Goal: Task Accomplishment & Management: Manage account settings

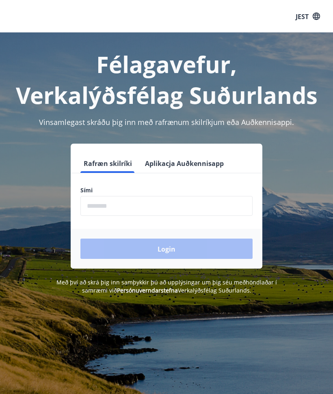
click at [209, 205] on input "phone" at bounding box center [166, 206] width 172 height 20
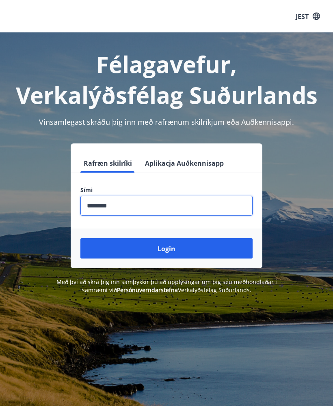
type input "********"
click at [220, 251] on button "Login" at bounding box center [166, 248] width 172 height 20
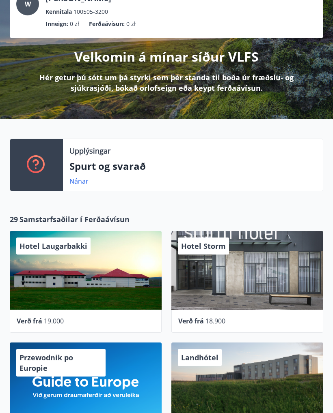
scroll to position [58, 0]
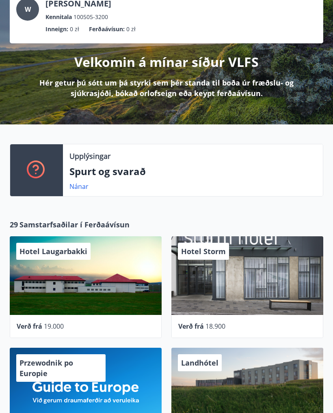
click at [294, 168] on p "Spurt og svarað" at bounding box center [192, 172] width 247 height 14
click at [293, 168] on p "Spurt og svarað" at bounding box center [192, 172] width 247 height 14
click at [189, 185] on div "Nánar" at bounding box center [192, 187] width 247 height 10
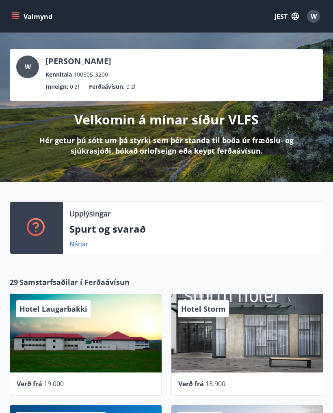
click at [14, 11] on button "Valmynd" at bounding box center [33, 16] width 46 height 15
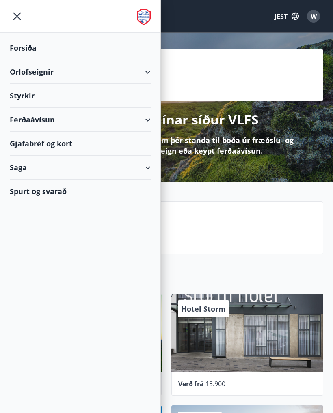
click at [296, 15] on icon "button" at bounding box center [294, 16] width 7 height 7
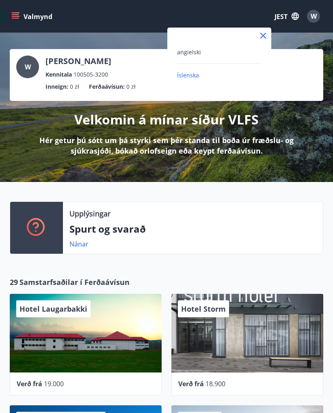
click at [234, 51] on div "angielski" at bounding box center [219, 52] width 84 height 10
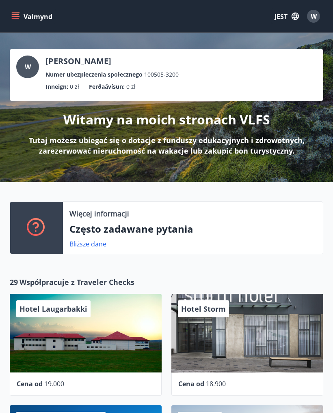
click at [292, 17] on icon "button" at bounding box center [294, 16] width 7 height 7
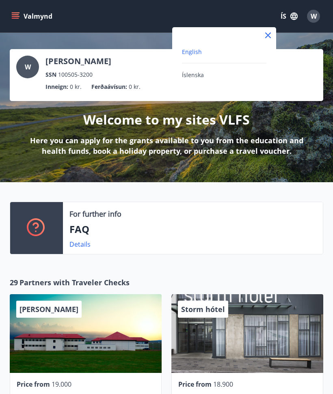
click at [290, 16] on div at bounding box center [166, 197] width 333 height 394
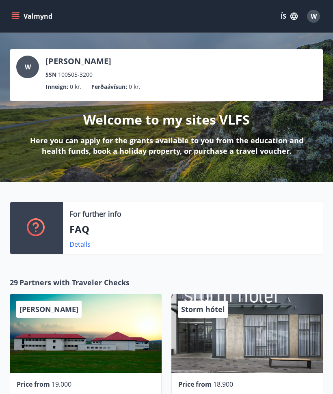
click at [291, 21] on button "ÍS" at bounding box center [289, 16] width 26 height 15
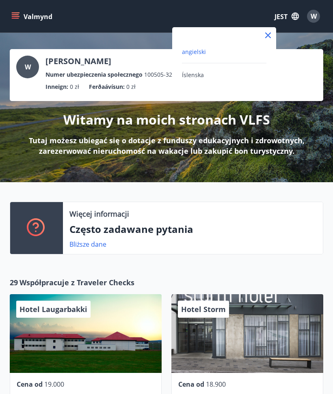
click at [17, 14] on div at bounding box center [166, 197] width 333 height 394
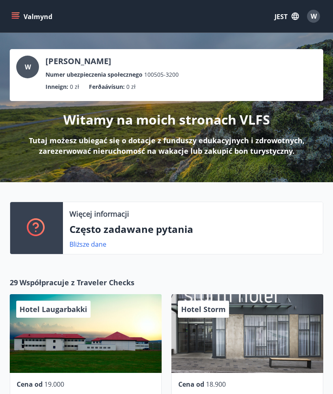
click at [42, 20] on font "Valmynd" at bounding box center [38, 16] width 29 height 9
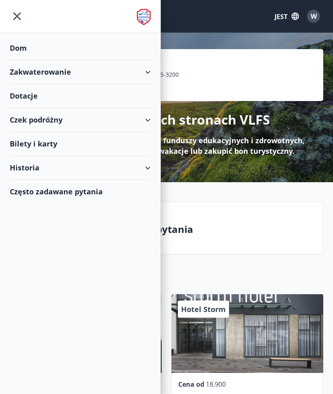
click at [97, 90] on div "Dotacje" at bounding box center [80, 96] width 141 height 24
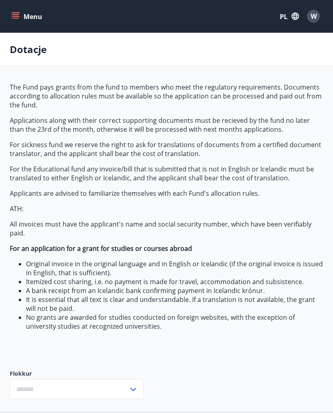
type input "***"
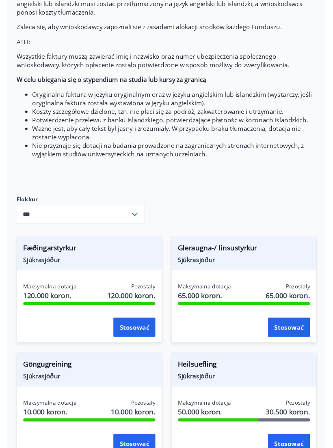
scroll to position [174, 0]
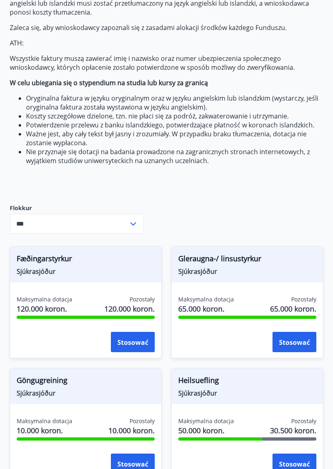
click at [127, 221] on input "***" at bounding box center [69, 224] width 118 height 20
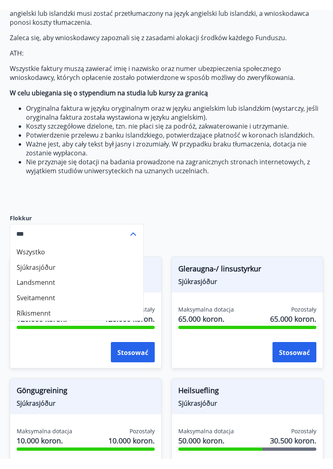
scroll to position [175, 0]
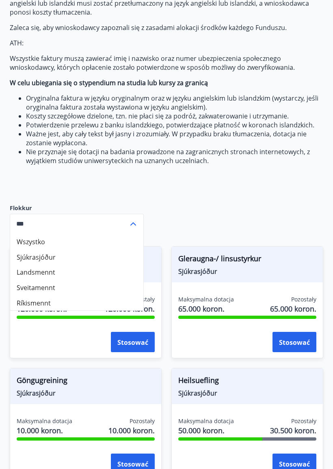
click at [133, 220] on icon at bounding box center [133, 224] width 10 height 10
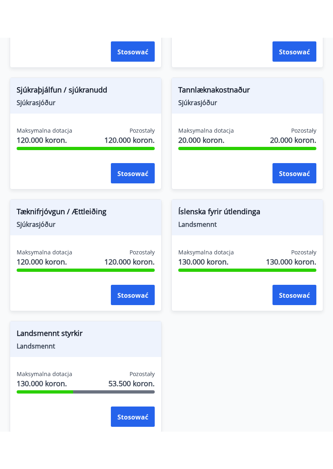
scroll to position [987, 0]
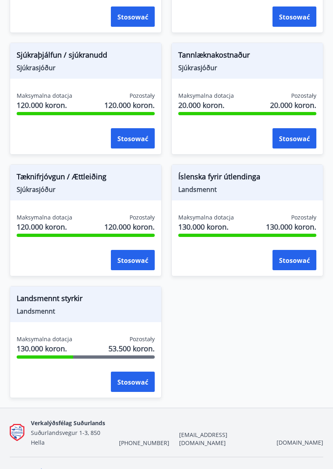
click at [306, 143] on font "Stosować" at bounding box center [294, 138] width 31 height 9
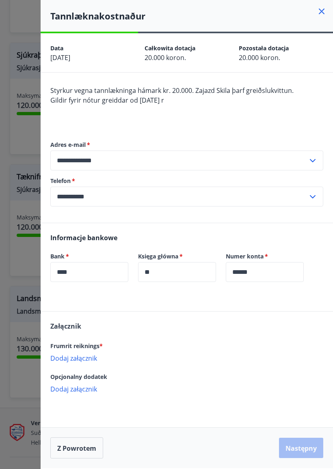
click at [83, 359] on font "Dodaj załącznik" at bounding box center [73, 358] width 47 height 9
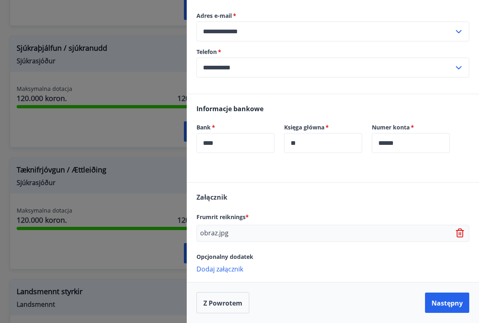
scroll to position [129, 0]
click at [332, 296] on button "Następny" at bounding box center [447, 302] width 44 height 20
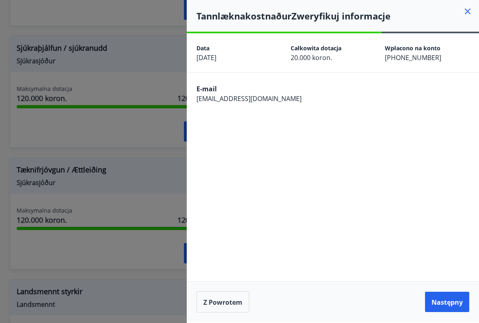
click at [332, 299] on font "Następny" at bounding box center [446, 302] width 31 height 9
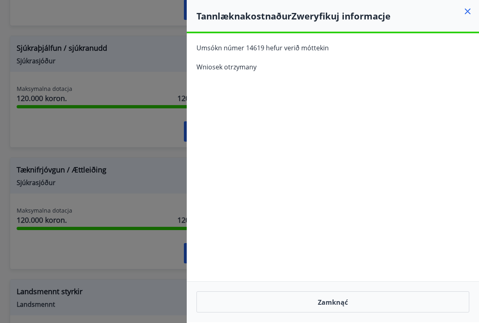
click at [332, 297] on button "Zamknąć" at bounding box center [332, 301] width 273 height 21
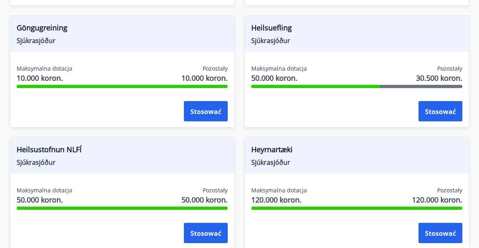
scroll to position [494, 0]
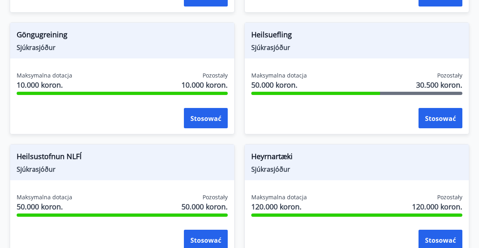
click at [332, 146] on div "Heyrnartæki Sjúkrasjóður" at bounding box center [357, 162] width 224 height 36
click at [332, 79] on font "Pozostały" at bounding box center [449, 75] width 25 height 8
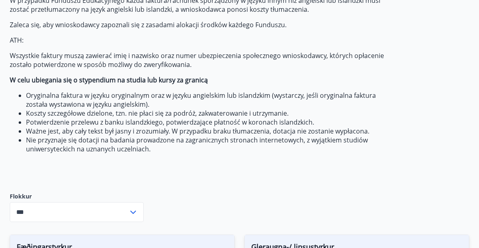
scroll to position [0, 0]
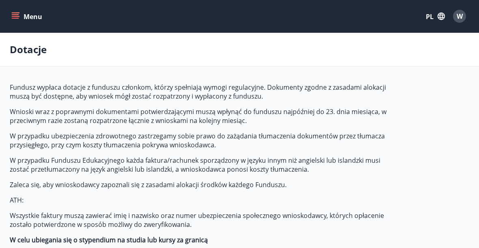
click at [24, 21] on font "Menu" at bounding box center [33, 16] width 19 height 9
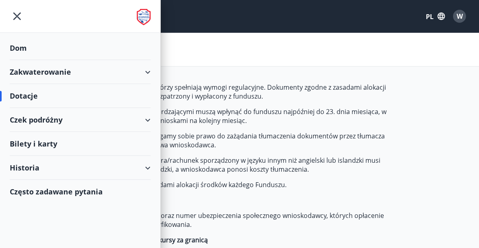
click at [39, 93] on div "Dotacje" at bounding box center [80, 96] width 141 height 24
click at [33, 103] on div "Dotacje" at bounding box center [80, 96] width 141 height 24
click at [23, 100] on font "Dotacje" at bounding box center [24, 96] width 28 height 10
click at [24, 100] on font "Dotacje" at bounding box center [24, 96] width 28 height 10
click at [27, 97] on font "Dotacje" at bounding box center [24, 96] width 28 height 10
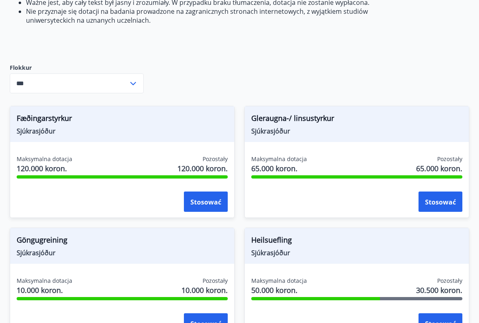
scroll to position [295, 0]
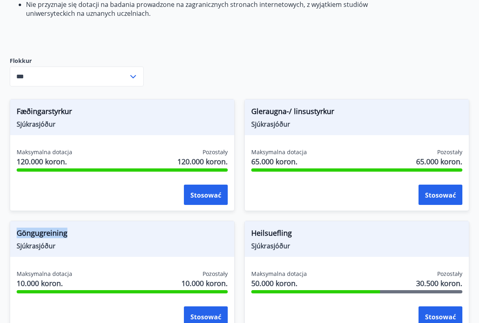
click at [332, 162] on font "65.000 koron." at bounding box center [439, 162] width 46 height 10
click at [332, 191] on font "Stosować" at bounding box center [440, 195] width 31 height 9
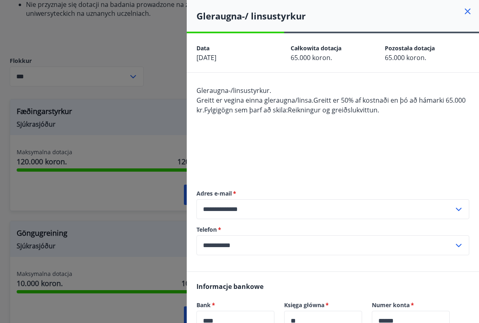
click at [332, 10] on icon at bounding box center [467, 11] width 10 height 10
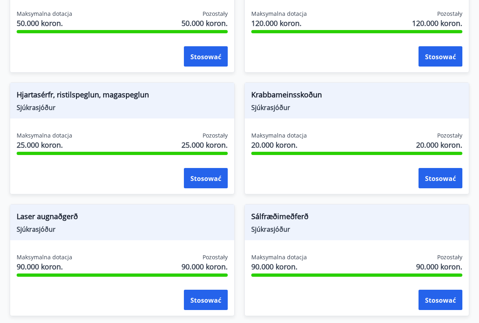
scroll to position [676, 0]
click at [219, 258] on font "Pozostały" at bounding box center [214, 257] width 25 height 8
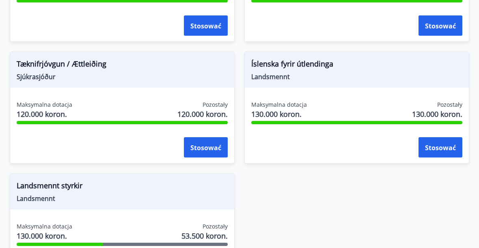
scroll to position [1072, 0]
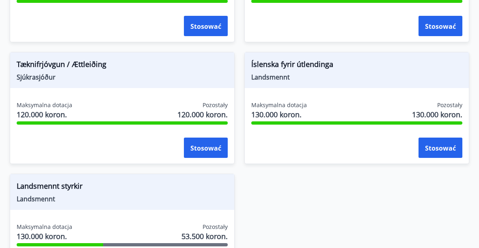
click at [332, 112] on font "130.000 koron." at bounding box center [437, 114] width 50 height 10
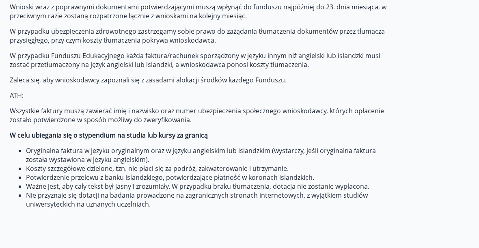
scroll to position [0, 0]
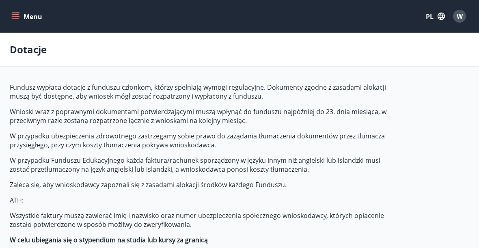
click at [15, 22] on button "Menu" at bounding box center [28, 16] width 36 height 15
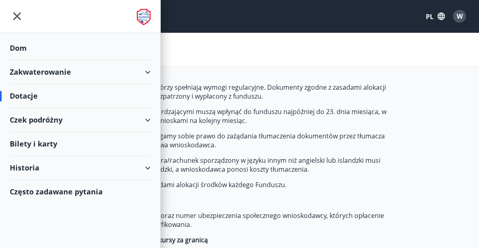
click at [16, 21] on icon "menu" at bounding box center [17, 16] width 15 height 15
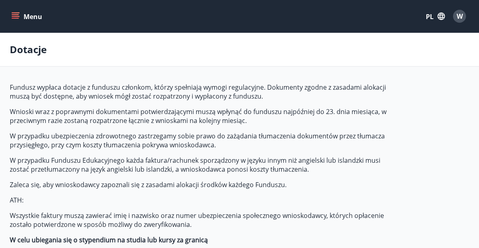
click at [24, 22] on button "Menu" at bounding box center [28, 16] width 36 height 15
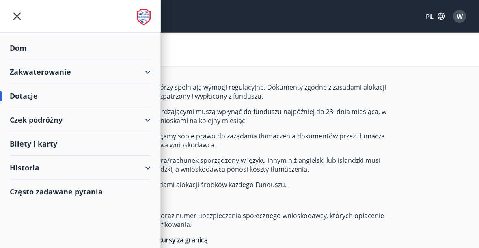
click at [135, 19] on div at bounding box center [80, 16] width 160 height 33
click at [144, 20] on img at bounding box center [144, 17] width 14 height 16
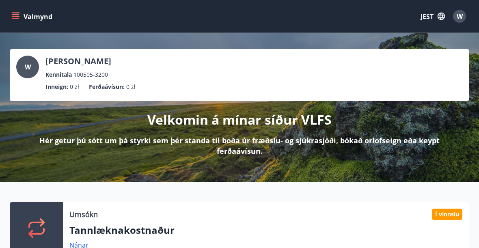
click at [71, 99] on div "W [PERSON_NAME] Kennitala 100505-3200 Inneign : 0 zł Ferðaávísun : 0 zł" at bounding box center [239, 75] width 459 height 52
click at [175, 170] on div "W [PERSON_NAME] Kennitala 100505-3200 Inneign : 0 zł Ferðaávísun : 0 zł Velkomi…" at bounding box center [239, 107] width 479 height 149
click at [436, 15] on button "JEST" at bounding box center [432, 16] width 31 height 15
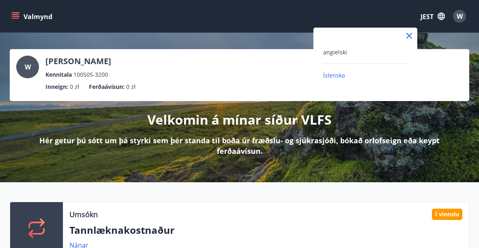
click at [52, 18] on div at bounding box center [239, 124] width 479 height 248
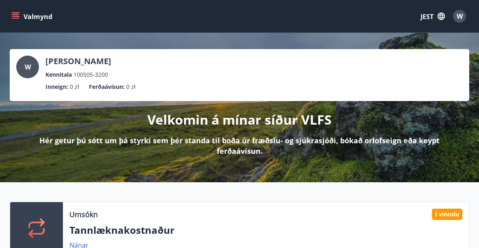
click at [47, 13] on font "Valmynd" at bounding box center [38, 16] width 29 height 9
click at [438, 15] on icon "button" at bounding box center [440, 16] width 7 height 7
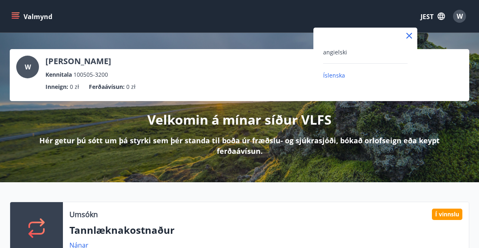
click at [377, 54] on div "angielski" at bounding box center [365, 52] width 84 height 10
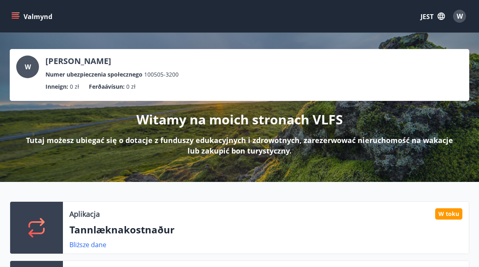
click at [12, 23] on button "Valmynd" at bounding box center [33, 16] width 46 height 15
click at [367, 116] on div "Witamy na moich stronach VLFS Tutaj możesz ubiegać się o dotacje z funduszy edu…" at bounding box center [239, 128] width 459 height 55
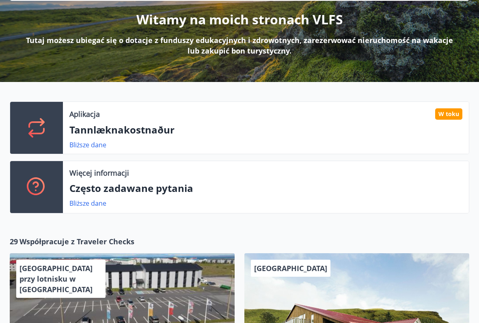
scroll to position [106, 0]
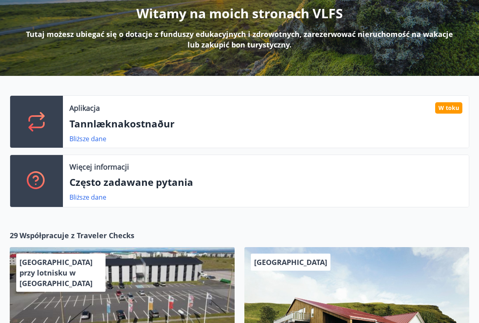
click at [349, 129] on p "Tannlæknakostnaður" at bounding box center [265, 124] width 393 height 14
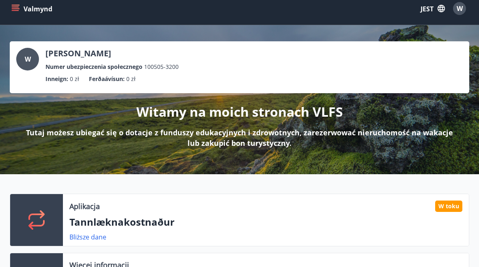
scroll to position [0, 0]
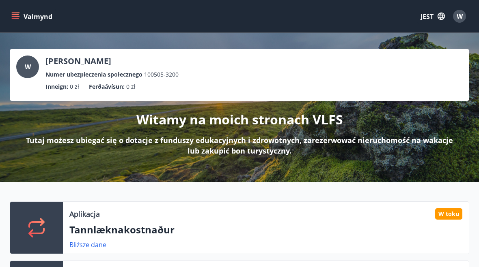
click at [18, 33] on div "W Wiktoria Zdziarska Numer ubezpieczenia społecznego 100505-3200 Inneign : 0 zł…" at bounding box center [239, 107] width 479 height 149
click at [13, 23] on button "Valmynd" at bounding box center [33, 16] width 46 height 15
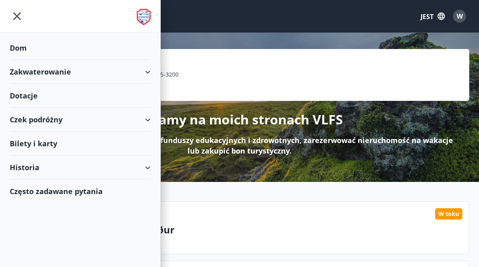
click at [18, 144] on font "Bilety i karty" at bounding box center [33, 144] width 47 height 10
click at [133, 170] on div "Historia" at bounding box center [80, 168] width 141 height 24
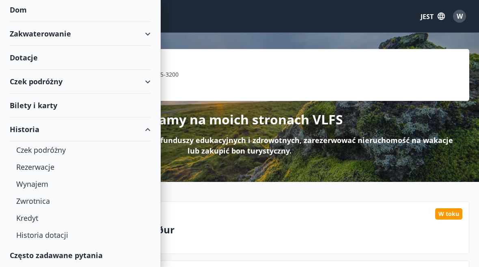
scroll to position [38, 0]
click at [62, 240] on font "Historia dotacji" at bounding box center [42, 235] width 52 height 10
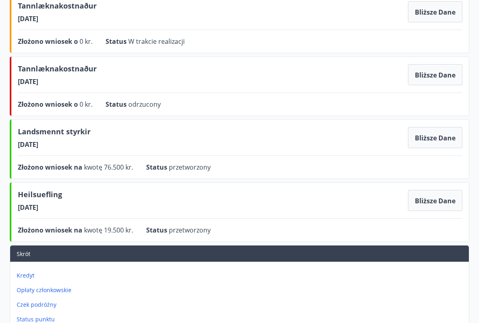
scroll to position [122, 0]
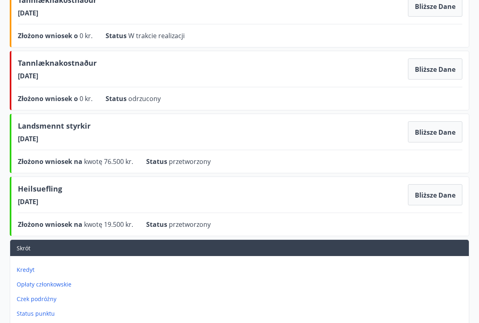
click at [442, 197] on font "Bliższe dane" at bounding box center [434, 195] width 41 height 9
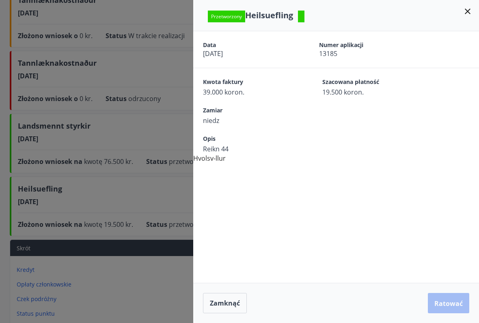
click at [465, 12] on icon at bounding box center [467, 11] width 10 height 10
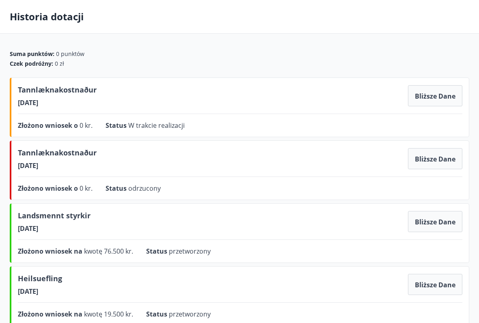
scroll to position [32, 0]
click at [36, 179] on div "Tannlæknakostnaður 29.06.2025 Bliższe dane Złożono wniosek o 0 kr. Status odrzu…" at bounding box center [239, 171] width 459 height 60
click at [427, 158] on font "Bliższe dane" at bounding box center [434, 159] width 41 height 9
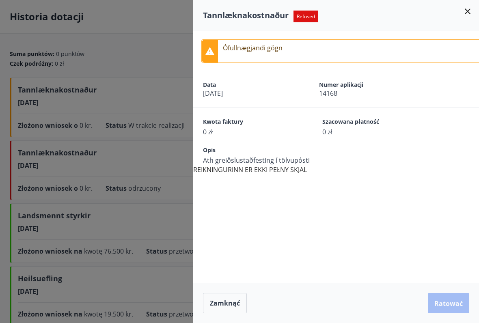
click at [471, 5] on div "Tannlæknakostnaður Refused" at bounding box center [335, 15] width 285 height 31
click at [463, 11] on icon at bounding box center [467, 11] width 10 height 10
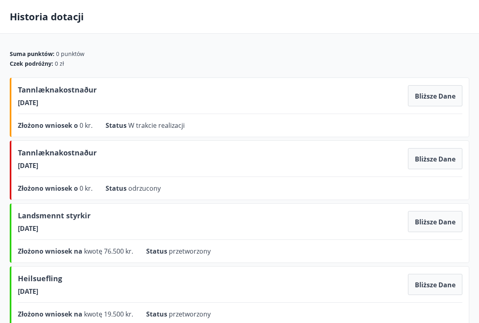
click at [332, 109] on div "Tannlæknakostnaður 25.09.2025 Bliższe dane Złożono wniosek o 0 kr. Status W tra…" at bounding box center [239, 107] width 459 height 60
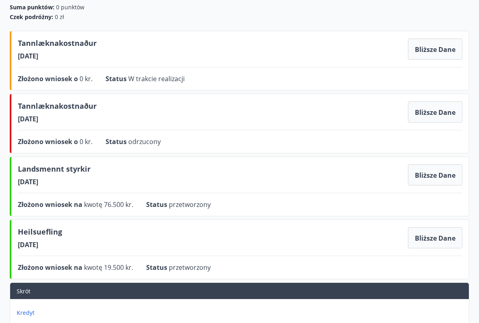
scroll to position [80, 0]
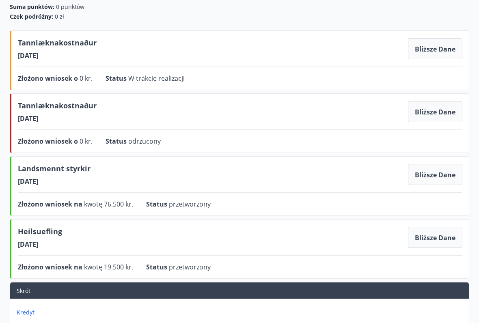
click at [310, 247] on div "Heilsuefling 10.01.2025 Bliższe dane Złożono wniosek na kwotę 19.500 kr. Status…" at bounding box center [239, 249] width 459 height 60
click at [320, 238] on div "Heilsuefling 10.01.2025 Bliższe dane" at bounding box center [240, 237] width 444 height 23
click at [320, 236] on div "Heilsuefling 10.01.2025 Bliższe dane" at bounding box center [240, 237] width 444 height 23
click at [320, 235] on div "Heilsuefling 10.01.2025 Bliższe dane" at bounding box center [240, 237] width 444 height 23
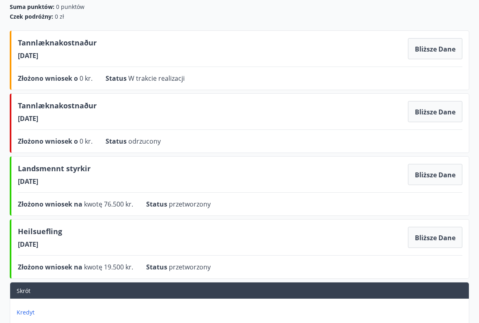
click at [28, 247] on font "Złożono wniosek na" at bounding box center [50, 266] width 64 height 9
click at [35, 230] on font "Heilsuefling" at bounding box center [40, 231] width 44 height 10
click at [427, 237] on font "Bliższe dane" at bounding box center [434, 237] width 41 height 9
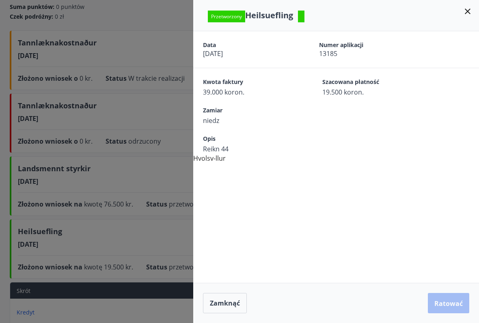
click at [309, 116] on div "Zamiar niedz" at bounding box center [341, 115] width 276 height 19
click at [348, 162] on div "Data 10.01.2025 Numer aplikacji 13185 Kwota faktury 39.000 koron. Szacowana pła…" at bounding box center [335, 97] width 285 height 132
click at [461, 23] on div "Przetworzony Heilsuefling" at bounding box center [335, 15] width 285 height 31
click at [461, 22] on div "Przetworzony Heilsuefling" at bounding box center [335, 15] width 285 height 31
click at [469, 15] on icon at bounding box center [467, 11] width 10 height 10
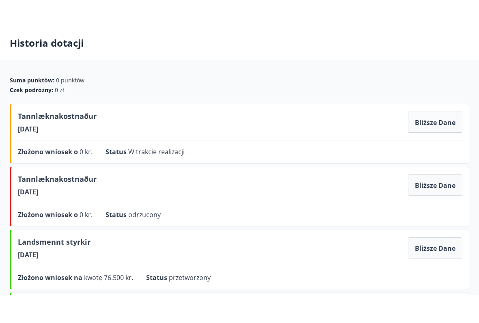
scroll to position [0, 0]
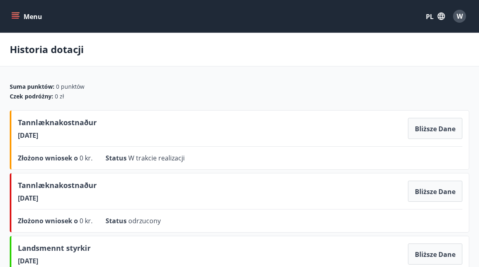
click at [32, 17] on font "Menu" at bounding box center [33, 16] width 19 height 9
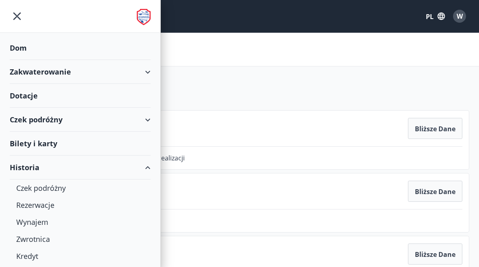
click at [63, 94] on div "Dotacje" at bounding box center [80, 96] width 141 height 24
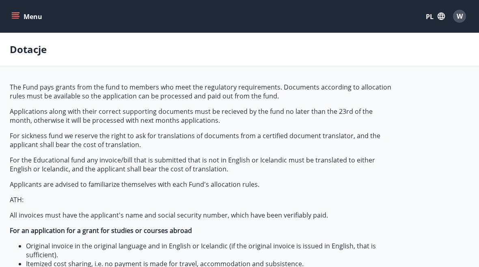
type input "***"
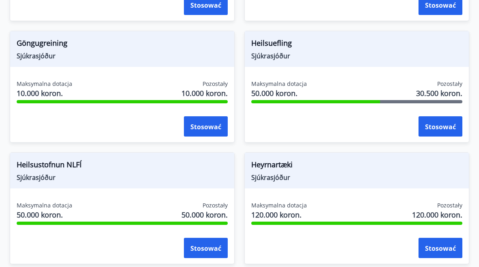
scroll to position [468, 0]
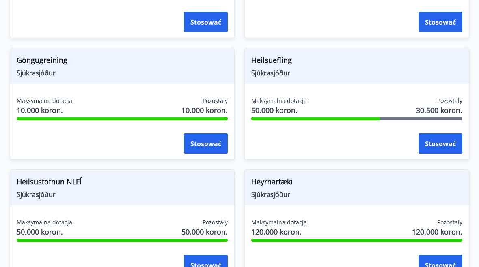
click at [442, 145] on font "Stosować" at bounding box center [440, 143] width 31 height 9
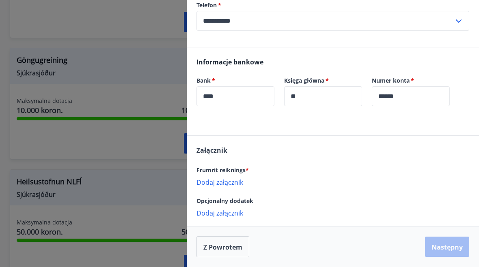
scroll to position [263, 0]
click at [233, 183] on font "Dodaj załącznik" at bounding box center [219, 182] width 47 height 9
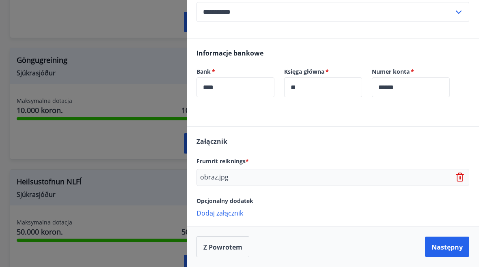
scroll to position [272, 0]
click at [243, 167] on div "Frumrit reiknings * obraz.jpg" at bounding box center [332, 171] width 273 height 30
click at [227, 210] on font "Dodaj załącznik" at bounding box center [219, 213] width 47 height 9
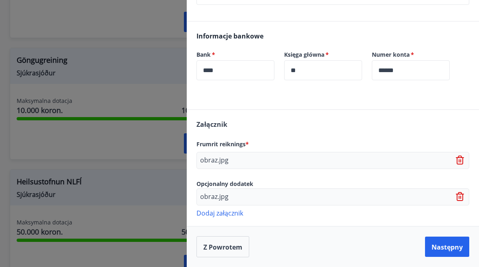
scroll to position [289, 0]
click at [150, 79] on div at bounding box center [239, 133] width 479 height 267
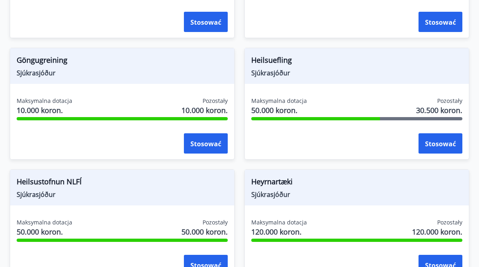
scroll to position [0, 0]
click at [446, 141] on font "Stosować" at bounding box center [440, 143] width 31 height 9
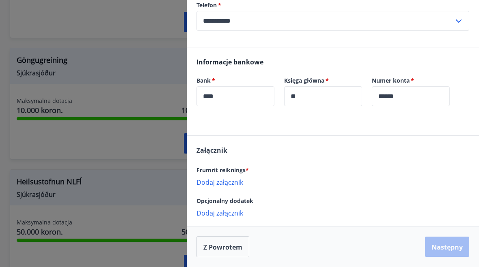
scroll to position [263, 0]
click at [228, 184] on font "Dodaj załącznik" at bounding box center [219, 182] width 47 height 9
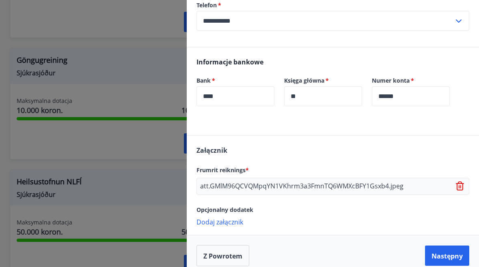
click at [236, 225] on font "Dodaj załącznik" at bounding box center [219, 222] width 47 height 9
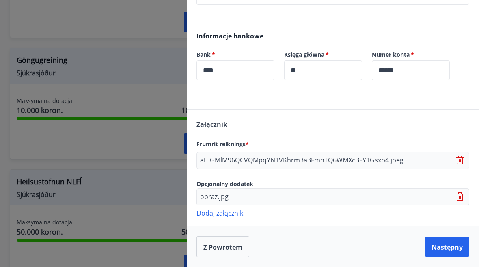
scroll to position [289, 0]
click at [233, 211] on font "Dodaj załącznik" at bounding box center [219, 213] width 47 height 9
click at [206, 213] on font "Dodaj załącznik" at bounding box center [219, 213] width 47 height 9
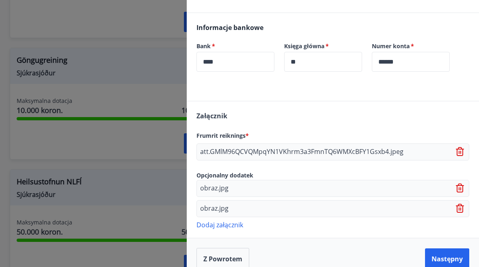
scroll to position [299, 0]
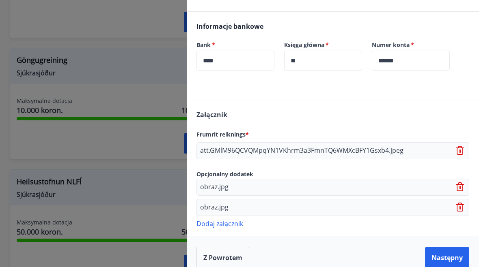
click at [455, 247] on font "Następny" at bounding box center [446, 257] width 31 height 9
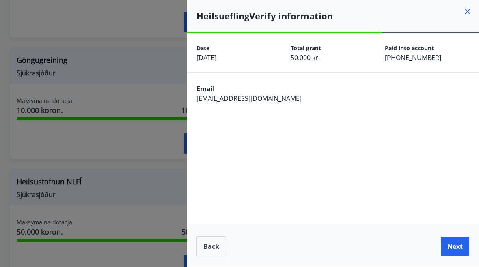
scroll to position [0, 0]
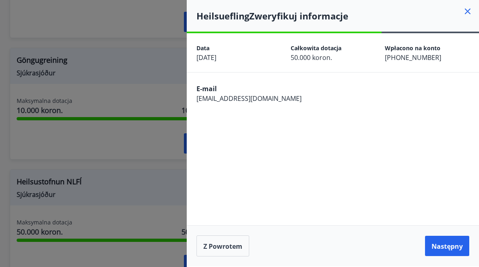
click at [447, 247] on font "Następny" at bounding box center [446, 246] width 31 height 9
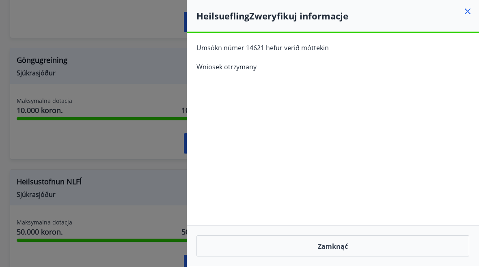
click at [419, 247] on button "Zamknąć" at bounding box center [332, 246] width 273 height 21
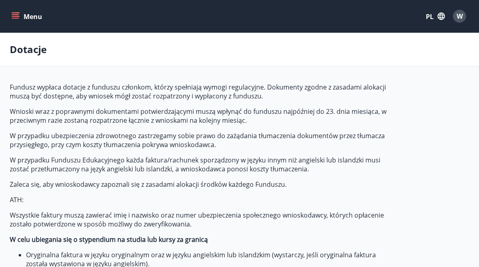
click at [35, 21] on button "Menu" at bounding box center [28, 16] width 36 height 15
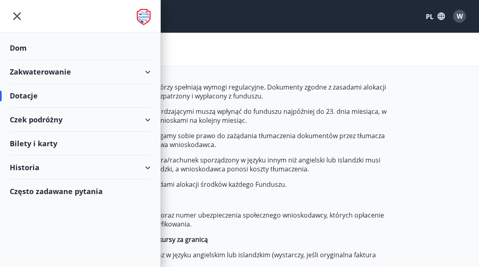
click at [61, 145] on div "Bilety i karty" at bounding box center [80, 144] width 141 height 24
click at [53, 166] on div "Historia" at bounding box center [80, 168] width 141 height 24
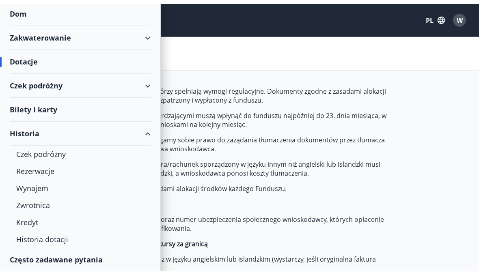
scroll to position [38, 0]
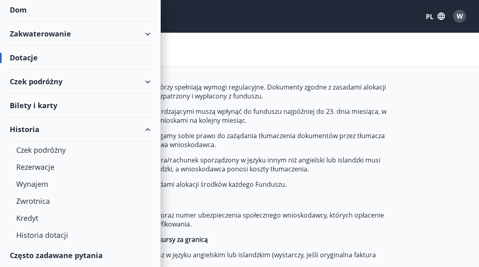
click at [54, 236] on font "Historia dotacji" at bounding box center [42, 235] width 52 height 10
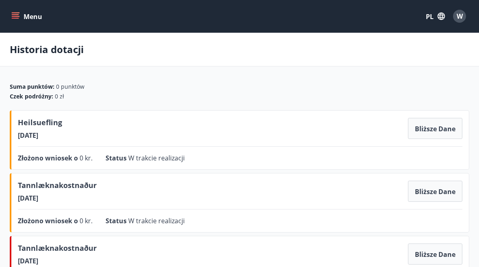
click at [308, 208] on div "Tannlæknakostnaður 25.09.2025 Bliższe dane Złożono wniosek o 0 kr. Status W tra…" at bounding box center [239, 203] width 459 height 60
click at [426, 189] on font "Bliższe dane" at bounding box center [434, 191] width 41 height 9
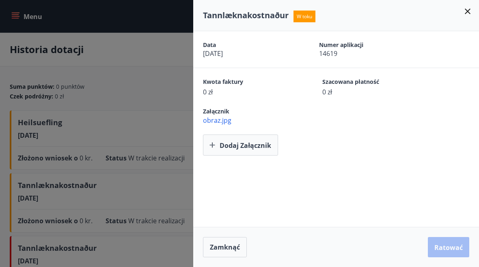
click at [257, 148] on font "Dodaj załącznik" at bounding box center [244, 145] width 51 height 9
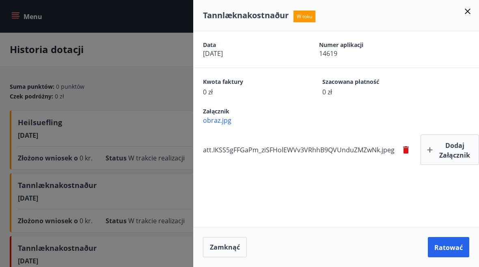
click at [454, 247] on button "Ratować" at bounding box center [447, 247] width 41 height 20
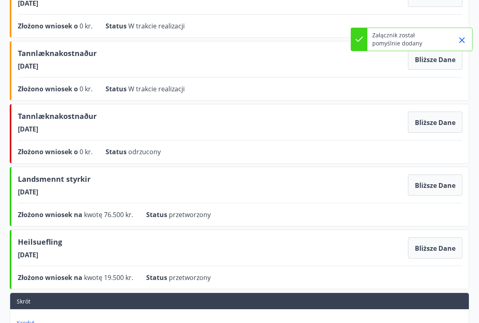
scroll to position [130, 0]
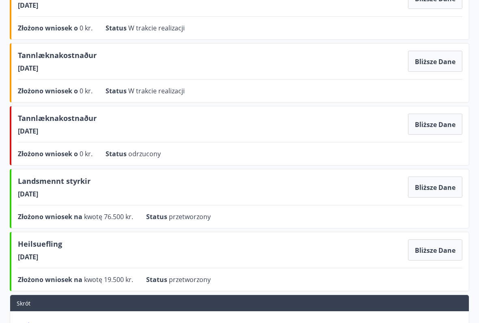
click at [329, 130] on div "Tannlæknakostnaður 29.06.2025 Bliższe dane" at bounding box center [240, 124] width 444 height 23
click at [363, 142] on div "Tannlæknakostnaður 29.06.2025 Bliższe dane Złożono wniosek o 0 kr. Status odrzu…" at bounding box center [239, 136] width 459 height 60
click at [444, 116] on button "Bliższe dane" at bounding box center [435, 124] width 54 height 21
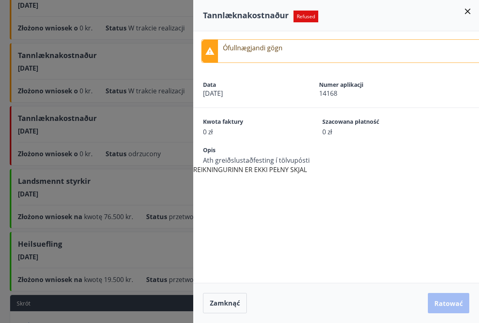
click at [465, 13] on icon at bounding box center [467, 12] width 6 height 6
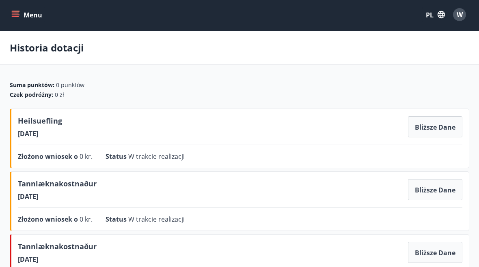
scroll to position [0, 0]
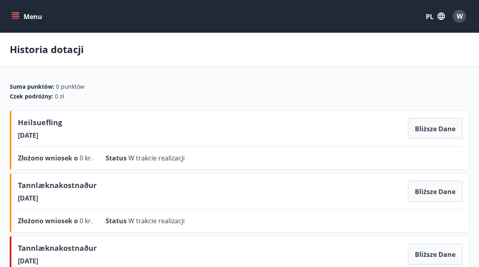
click at [30, 21] on font "Menu" at bounding box center [33, 16] width 19 height 9
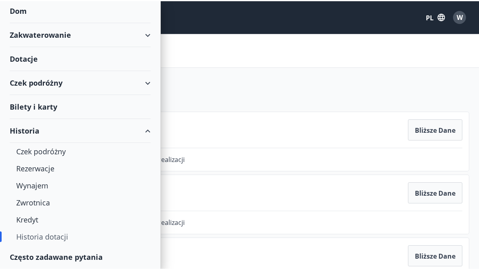
scroll to position [38, 0]
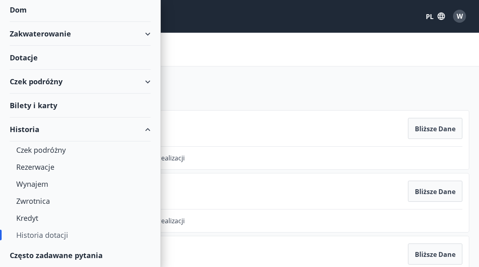
click at [47, 186] on font "Wynajem" at bounding box center [32, 184] width 32 height 10
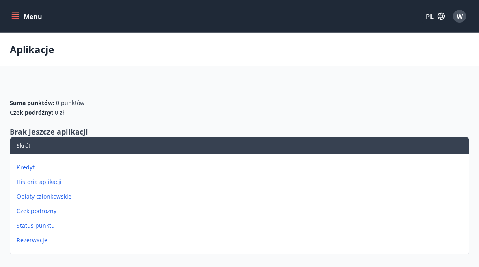
click at [37, 241] on font "Rezerwacje" at bounding box center [32, 240] width 31 height 8
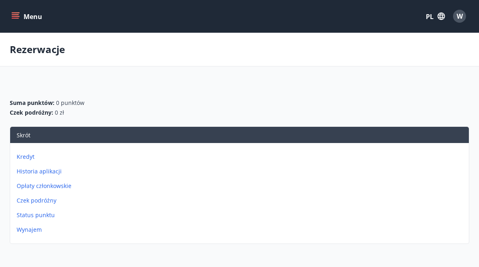
click at [31, 13] on font "Menu" at bounding box center [33, 16] width 19 height 9
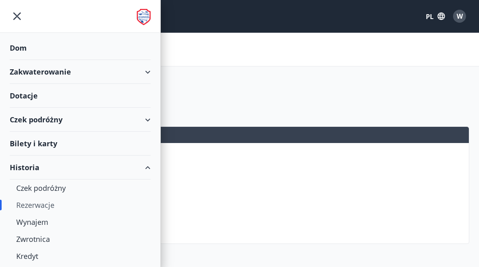
click at [142, 20] on img at bounding box center [144, 17] width 14 height 16
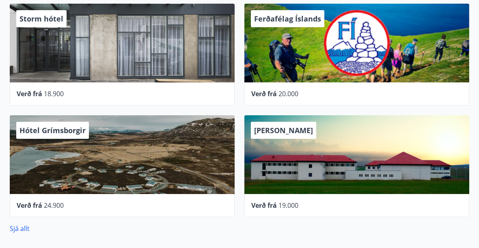
scroll to position [399, 0]
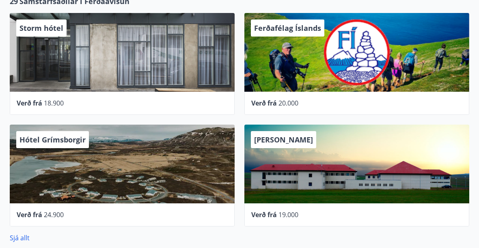
click at [198, 78] on div "Storm hótel" at bounding box center [122, 52] width 225 height 79
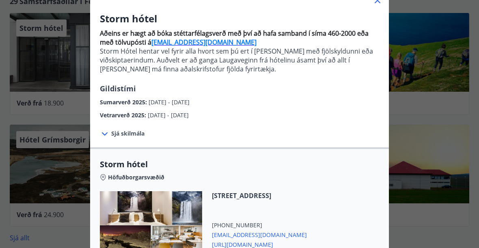
scroll to position [67, 0]
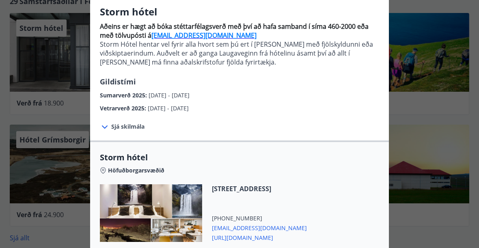
click at [155, 200] on div at bounding box center [151, 213] width 102 height 58
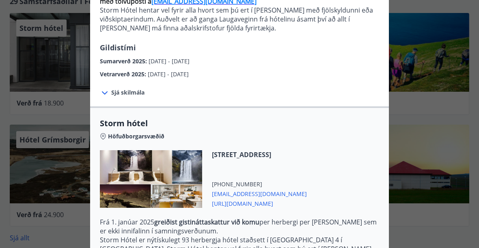
scroll to position [103, 0]
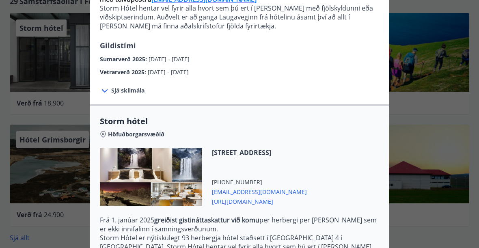
click at [409, 32] on div "Storm hótel Aðeins er hægt að bóka stéttarfélagsverð með því að hafa samband í …" at bounding box center [239, 21] width 479 height 248
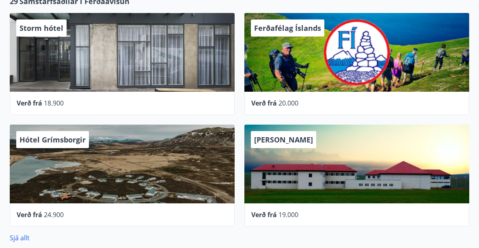
scroll to position [0, 0]
click at [294, 186] on div "[PERSON_NAME]" at bounding box center [356, 163] width 225 height 79
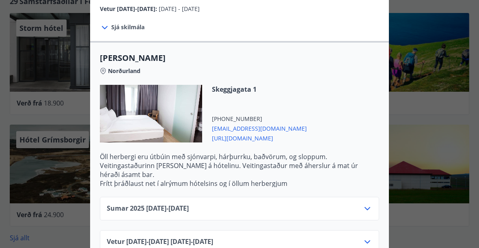
click at [263, 160] on p "Öll herbergi eru útbúin með sjónvarpi, hárþurrku, baðvörum, og sloppum." at bounding box center [239, 156] width 279 height 9
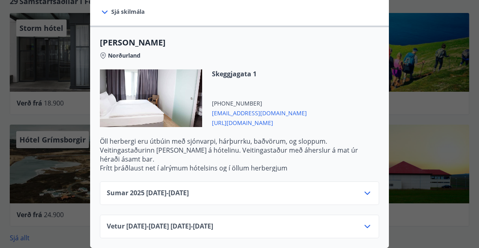
scroll to position [253, 0]
click at [275, 228] on div "Vetur [DATE]-[DATE] [DATE] - [DATE]" at bounding box center [239, 229] width 265 height 16
click at [278, 232] on div "Vetur [DATE]-[DATE] [DATE] - [DATE]" at bounding box center [239, 229] width 265 height 16
click at [285, 227] on div "Vetur [DATE]-[DATE] [DATE] - [DATE]" at bounding box center [239, 229] width 265 height 16
click at [369, 230] on icon at bounding box center [367, 226] width 10 height 10
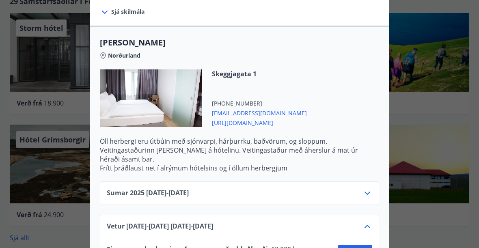
click at [369, 230] on icon at bounding box center [367, 226] width 10 height 10
click at [365, 226] on icon at bounding box center [367, 226] width 6 height 3
click at [365, 226] on icon at bounding box center [367, 226] width 10 height 10
click at [365, 229] on icon at bounding box center [367, 226] width 10 height 10
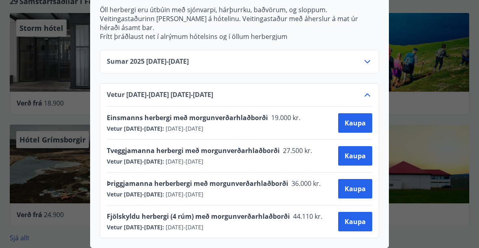
scroll to position [384, 0]
click at [369, 62] on icon at bounding box center [367, 62] width 10 height 10
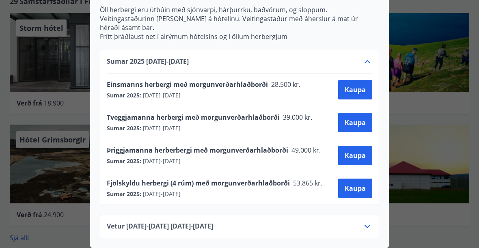
click at [413, 69] on div at bounding box center [239, 124] width 479 height 248
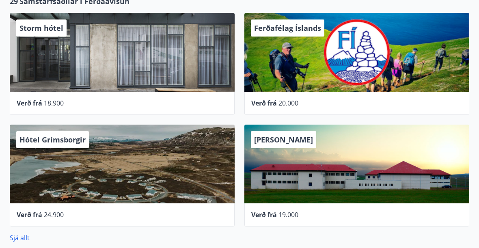
scroll to position [0, 0]
click at [193, 173] on div "Hótel Grímsborgir" at bounding box center [122, 163] width 225 height 79
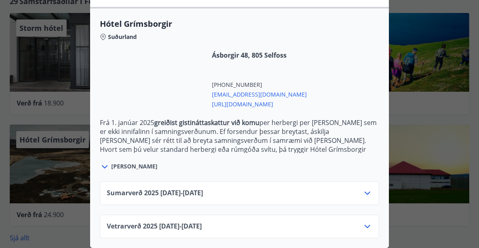
scroll to position [209, 0]
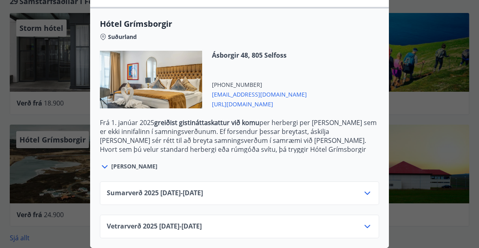
click at [403, 77] on div at bounding box center [239, 124] width 479 height 248
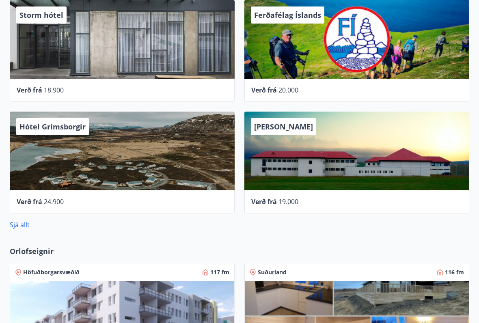
scroll to position [490, 0]
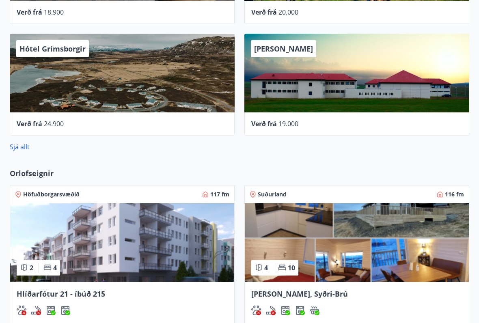
click at [445, 17] on div "Verð frá 20.000" at bounding box center [356, 12] width 225 height 23
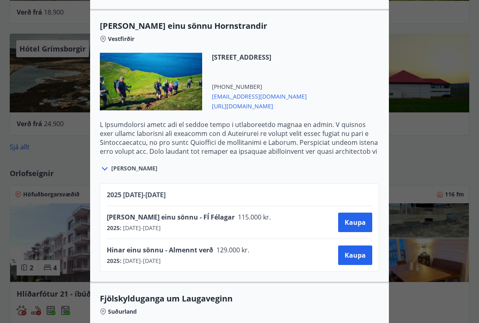
scroll to position [516, 0]
